Goal: Navigation & Orientation: Find specific page/section

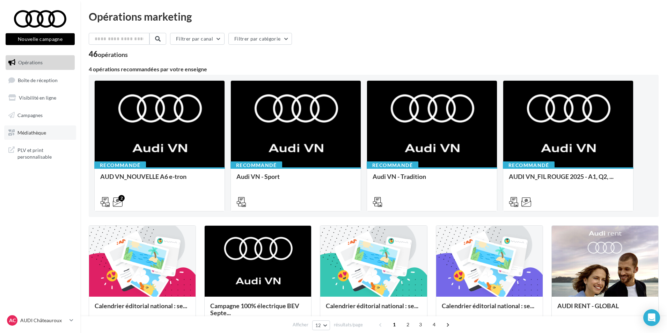
click at [43, 132] on span "Médiathèque" at bounding box center [31, 132] width 29 height 6
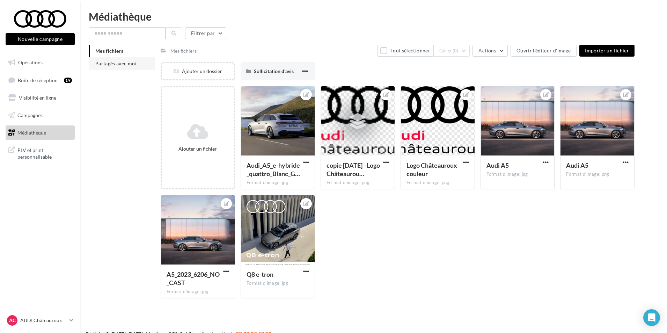
click at [138, 62] on li "Partagés avec moi" at bounding box center [122, 63] width 66 height 13
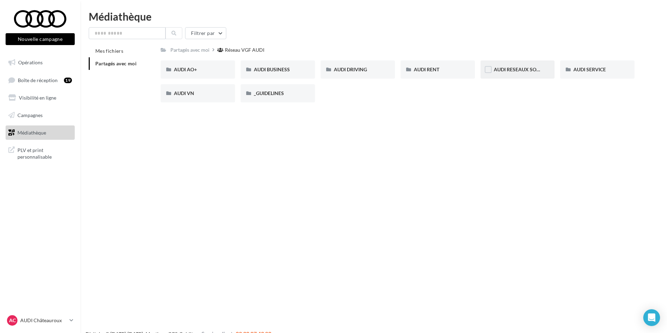
click at [515, 73] on div "AUDI RESEAUX SOCIAUX" at bounding box center [518, 69] width 48 height 7
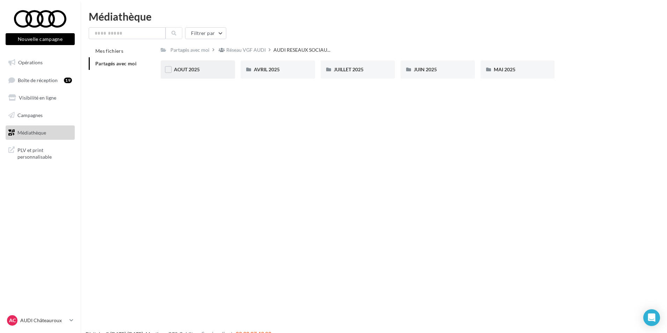
click at [192, 74] on div "AOUT 2025" at bounding box center [198, 69] width 74 height 18
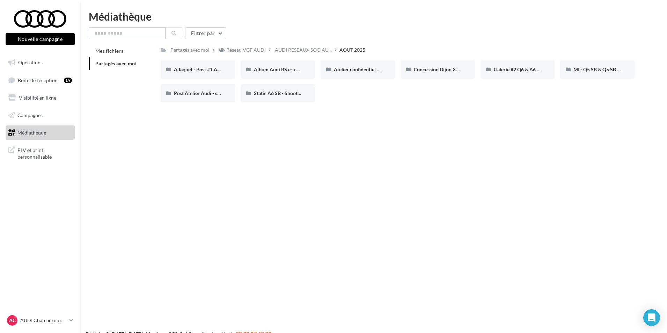
click at [192, 74] on div "A.Taquet - Post #1 Audi S3" at bounding box center [198, 69] width 74 height 18
click at [268, 70] on span "Album Audi RS e-tron GT (e-tron GT attack plan)" at bounding box center [306, 69] width 105 height 6
click at [356, 65] on div "Atelier confidentiel [PERSON_NAME]" at bounding box center [357, 69] width 74 height 18
click at [456, 75] on div "Concession Dijon XhX" at bounding box center [437, 69] width 74 height 18
click at [539, 72] on span "Galerie #2 Q6 & A6 SB - Shooting NV" at bounding box center [534, 69] width 81 height 6
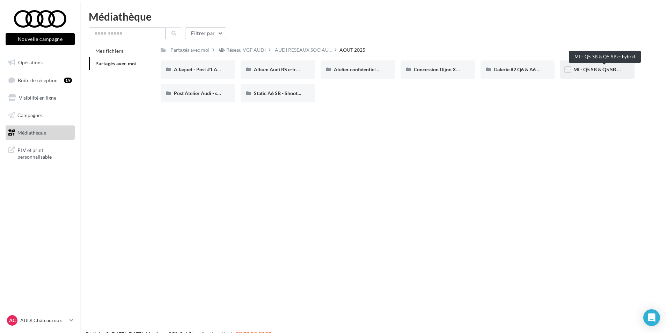
click at [583, 72] on span "MI - Q5 SB & Q5 SB e-hybrid" at bounding box center [604, 69] width 62 height 6
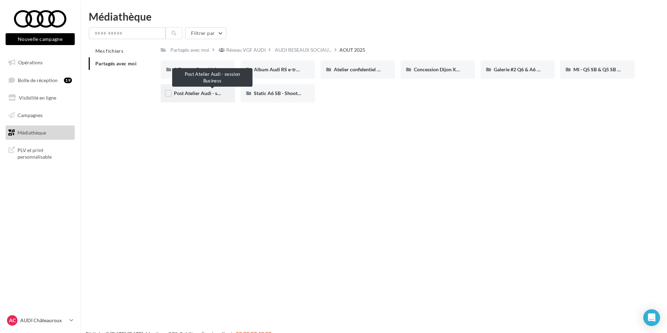
click at [217, 93] on span "Post Atelier Audi - session Business" at bounding box center [212, 93] width 77 height 6
click at [280, 89] on div "Static A6 SB - Shooting NV" at bounding box center [278, 93] width 74 height 18
